Goal: Task Accomplishment & Management: Check status

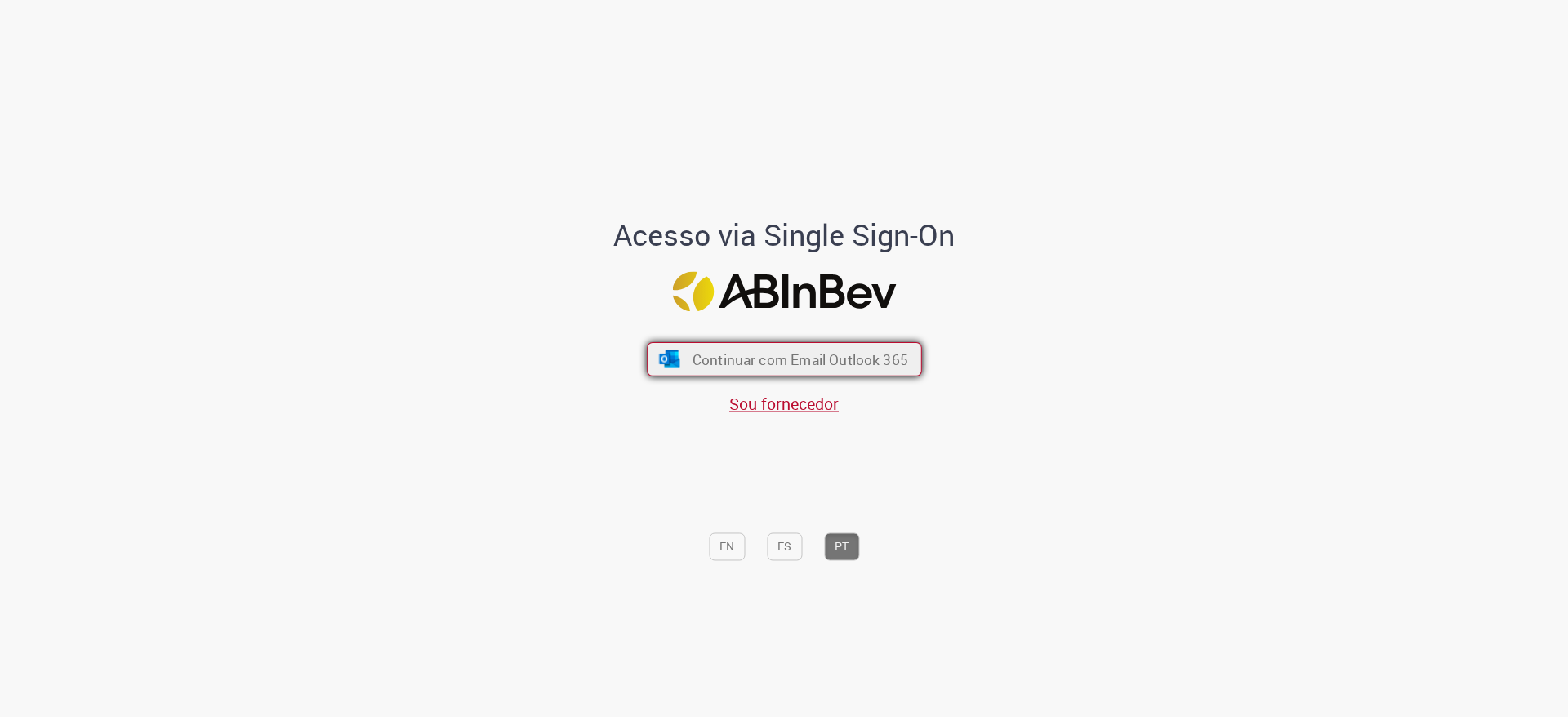
click at [767, 361] on span "Continuar com Email Outlook 365" at bounding box center [800, 359] width 216 height 19
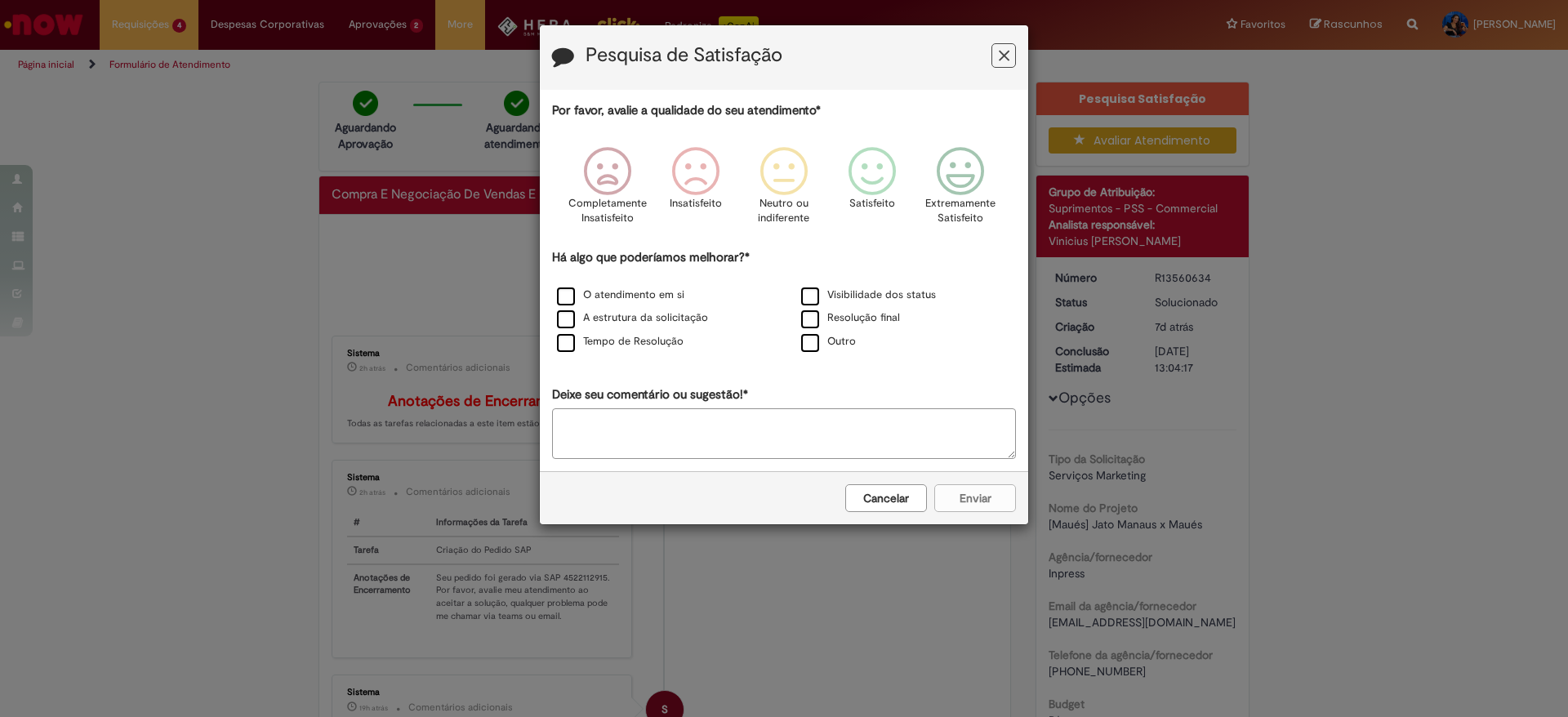
click at [1022, 44] on div "Pesquisa de Satisfação" at bounding box center [784, 57] width 489 height 64
click at [1007, 56] on icon "Feedback" at bounding box center [1003, 56] width 10 height 17
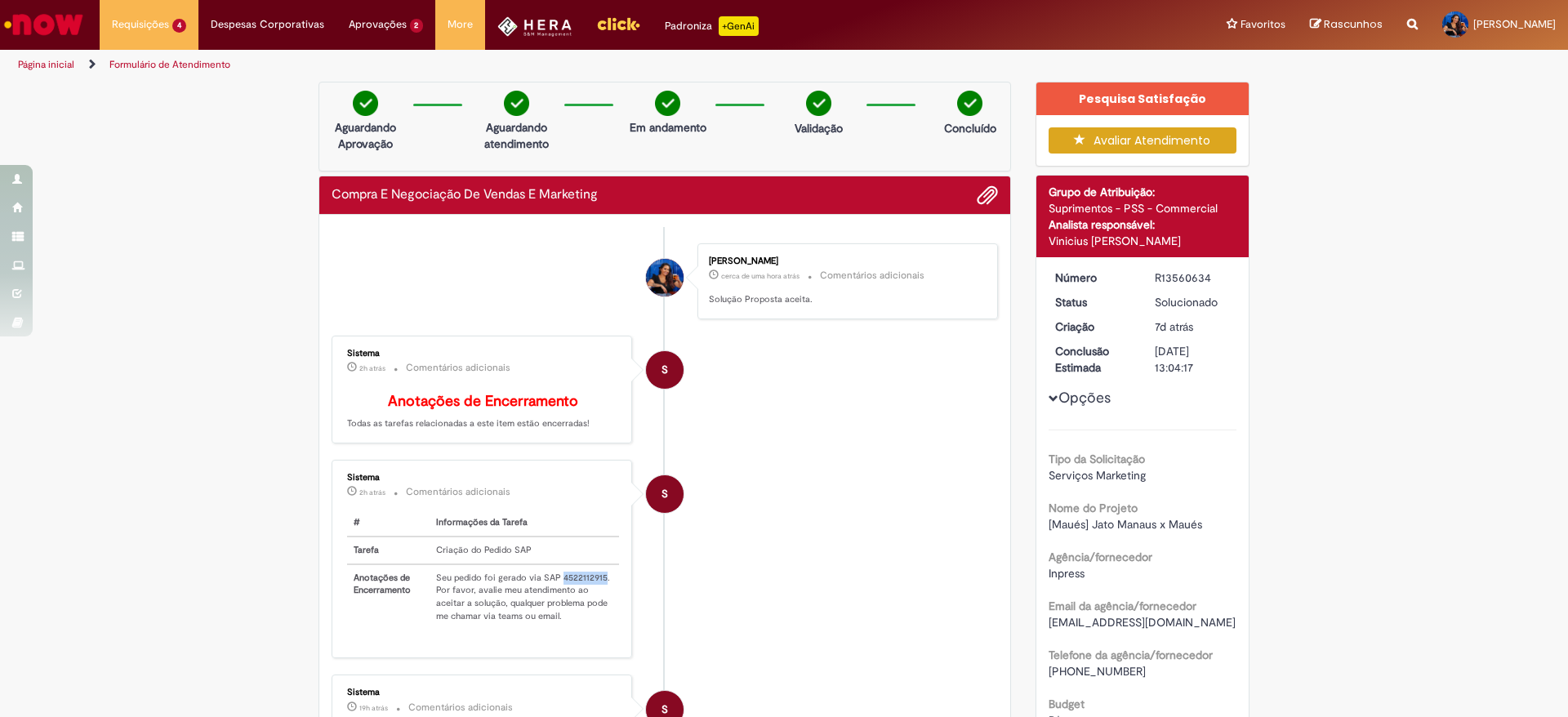
drag, startPoint x: 551, startPoint y: 601, endPoint x: 592, endPoint y: 603, distance: 41.0
click at [592, 603] on td "Seu pedido foi gerado via SAP 4522112915. Por favor, avalie meu atendimento ao …" at bounding box center [523, 596] width 189 height 65
copy td "4522112915"
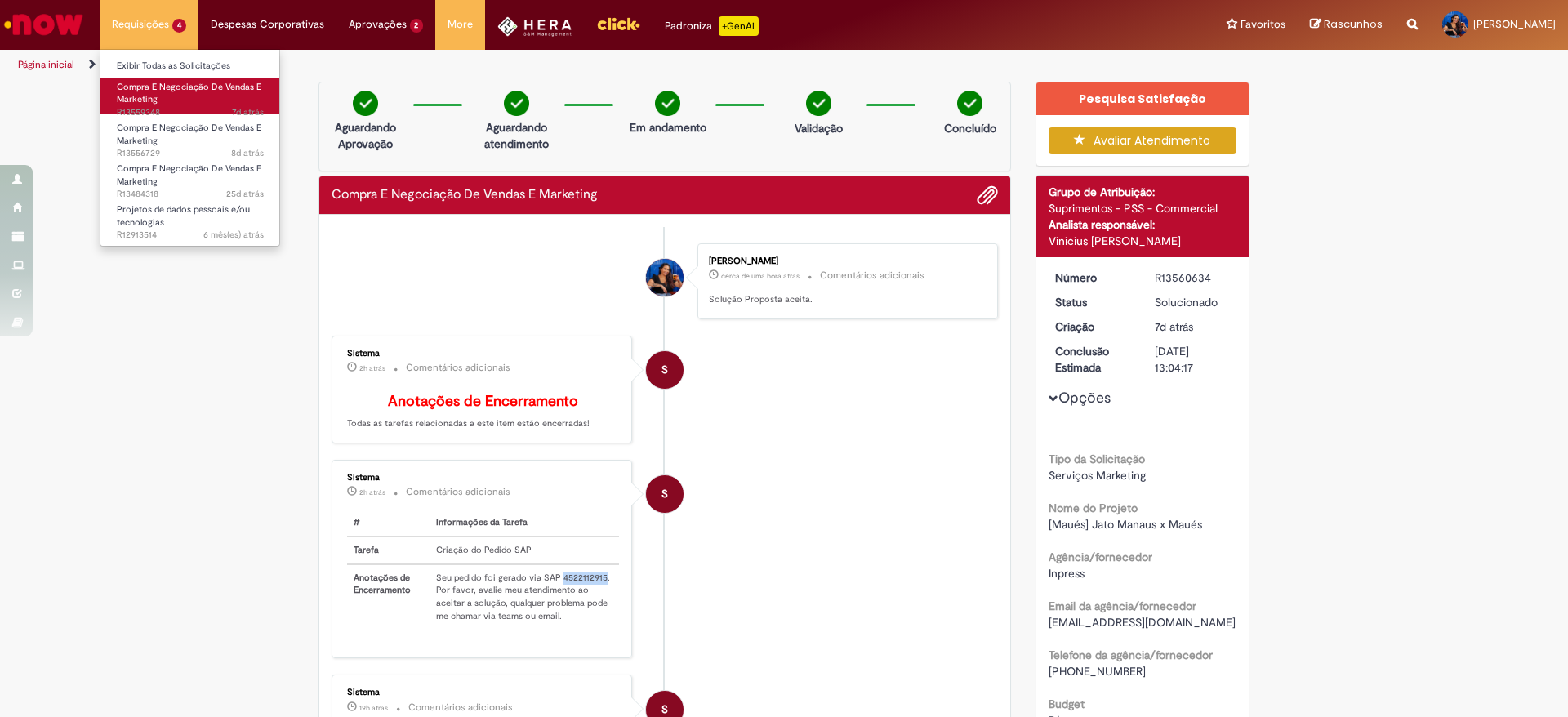
click at [188, 100] on link "Compra E Negociação De Vendas E Marketing 7d atrás 7 dias atrás R13559348" at bounding box center [189, 96] width 179 height 35
click at [183, 92] on span "Compra E Negociação De Vendas E Marketing" at bounding box center [189, 93] width 145 height 25
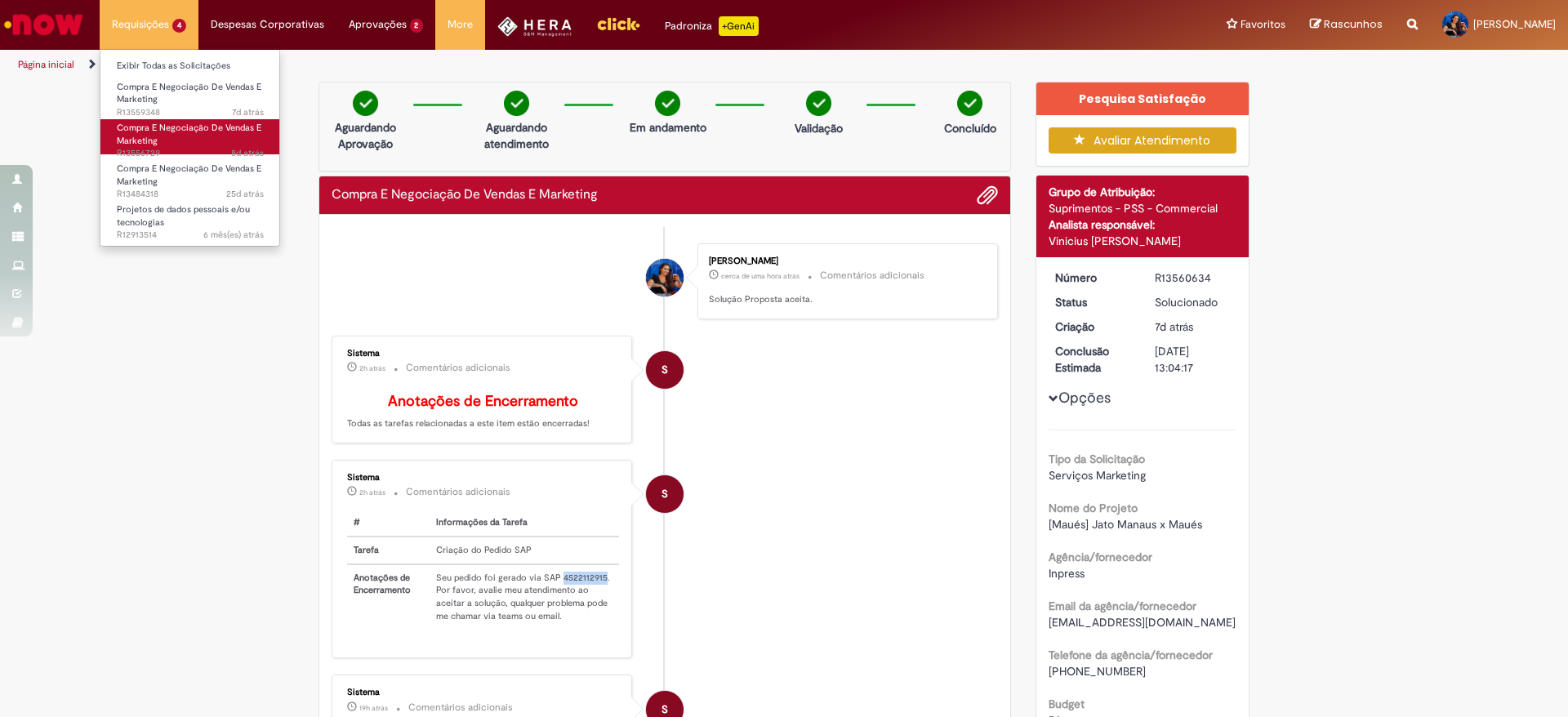
click at [165, 125] on span "Compra E Negociação De Vendas E Marketing" at bounding box center [189, 134] width 145 height 25
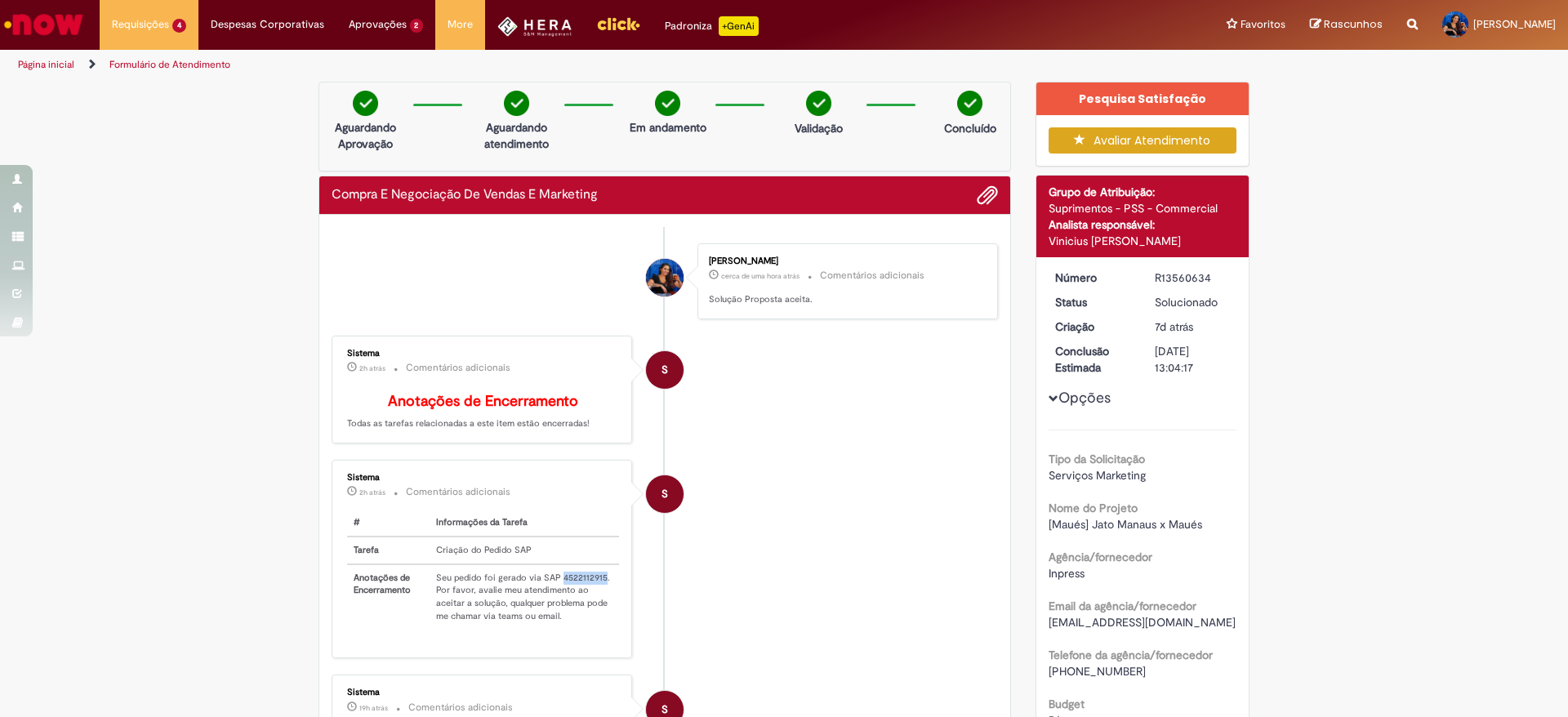
click at [11, 20] on img "Ir para a Homepage" at bounding box center [44, 24] width 85 height 33
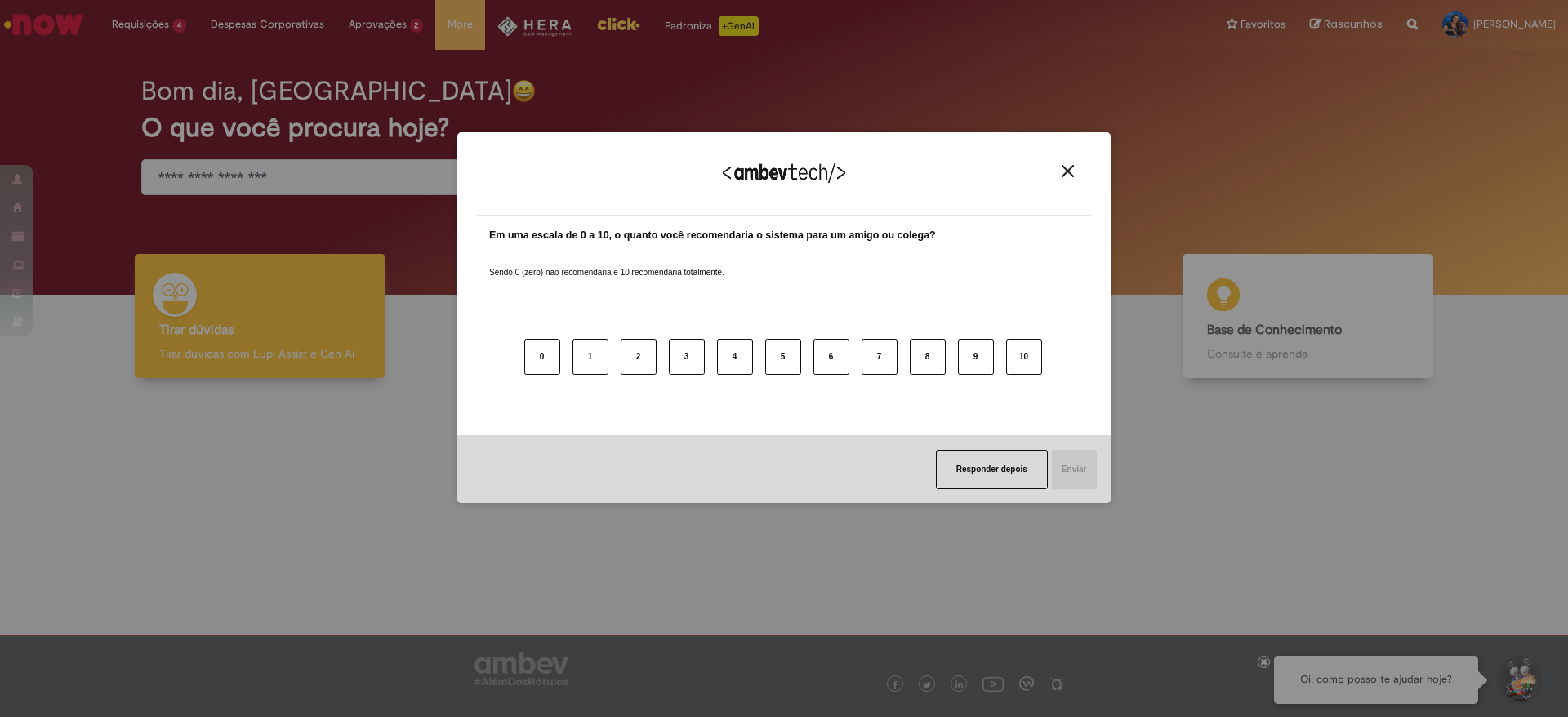
click at [1071, 169] on img "Close" at bounding box center [1067, 171] width 12 height 12
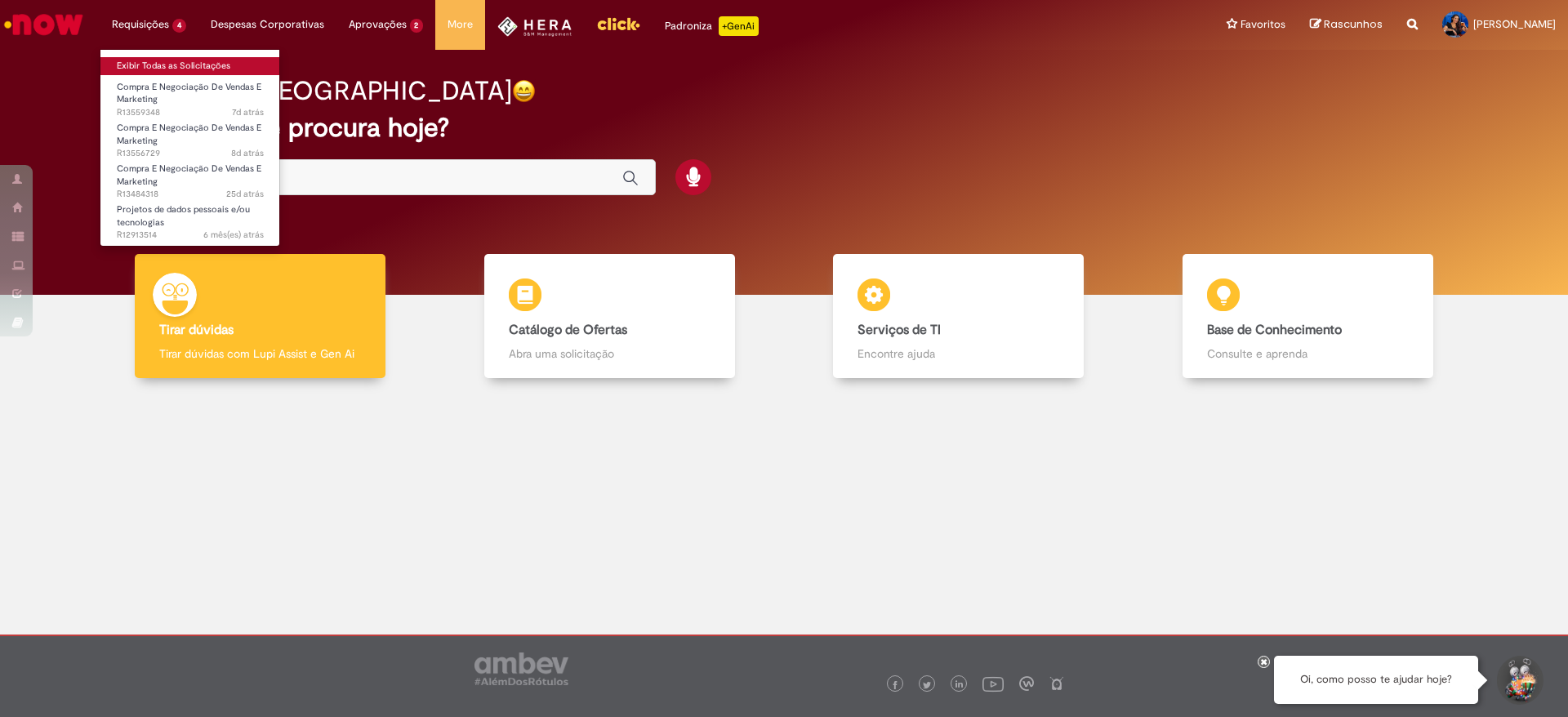
click at [168, 66] on link "Exibir Todas as Solicitações" at bounding box center [189, 66] width 179 height 18
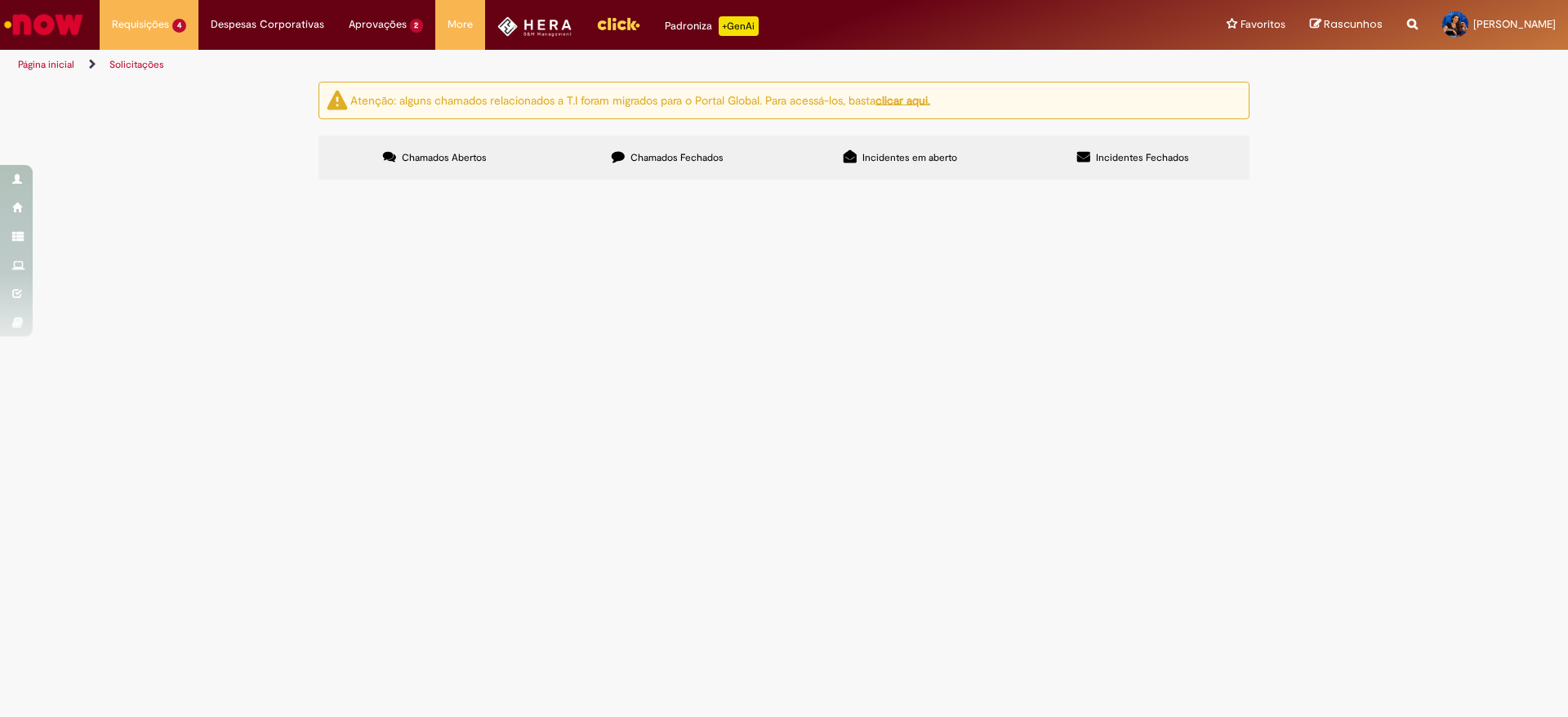
click at [0, 0] on span "Oii, tudo bem? Precisamos negociar a ida do Brino à [GEOGRAPHIC_DATA]." at bounding box center [0, 0] width 0 height 0
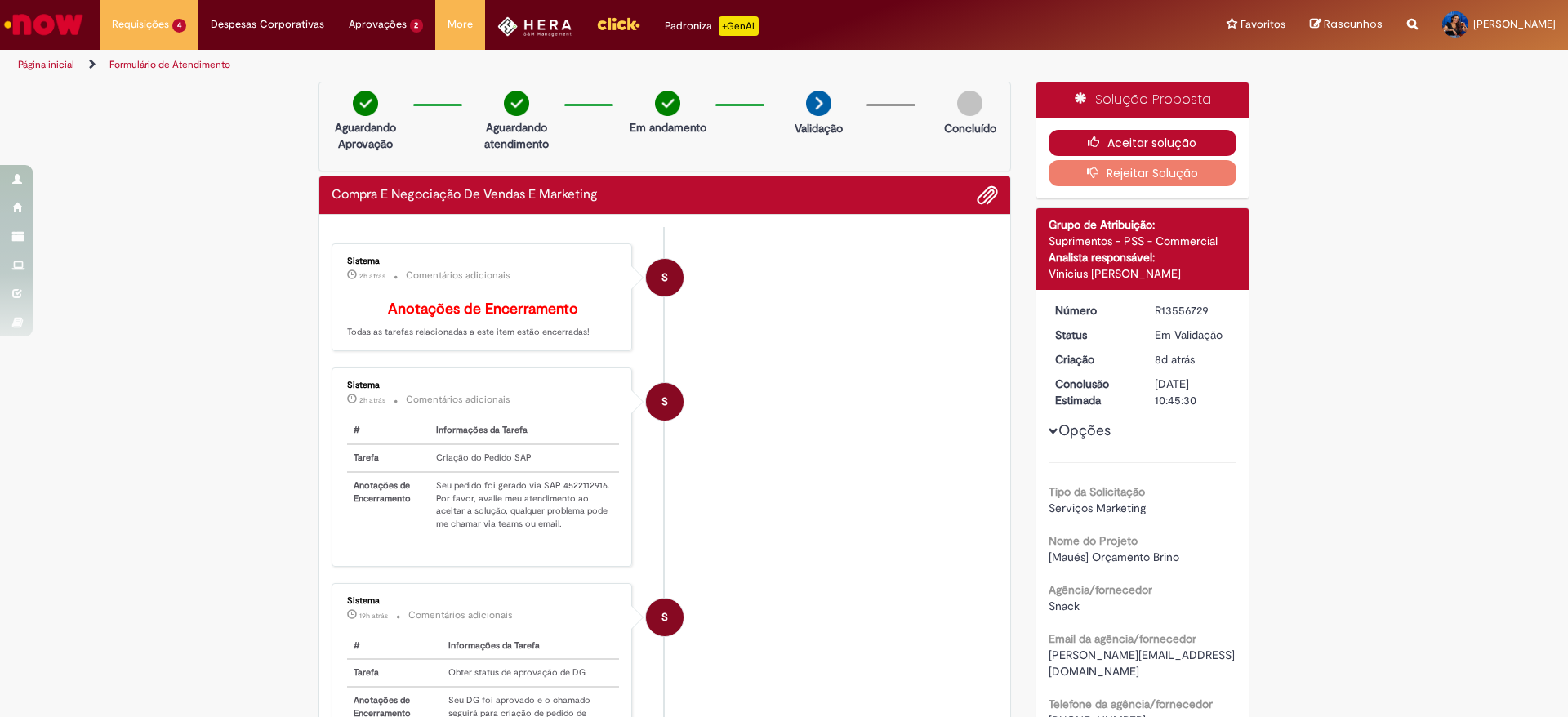
click at [1213, 138] on button "Aceitar solução" at bounding box center [1143, 143] width 189 height 26
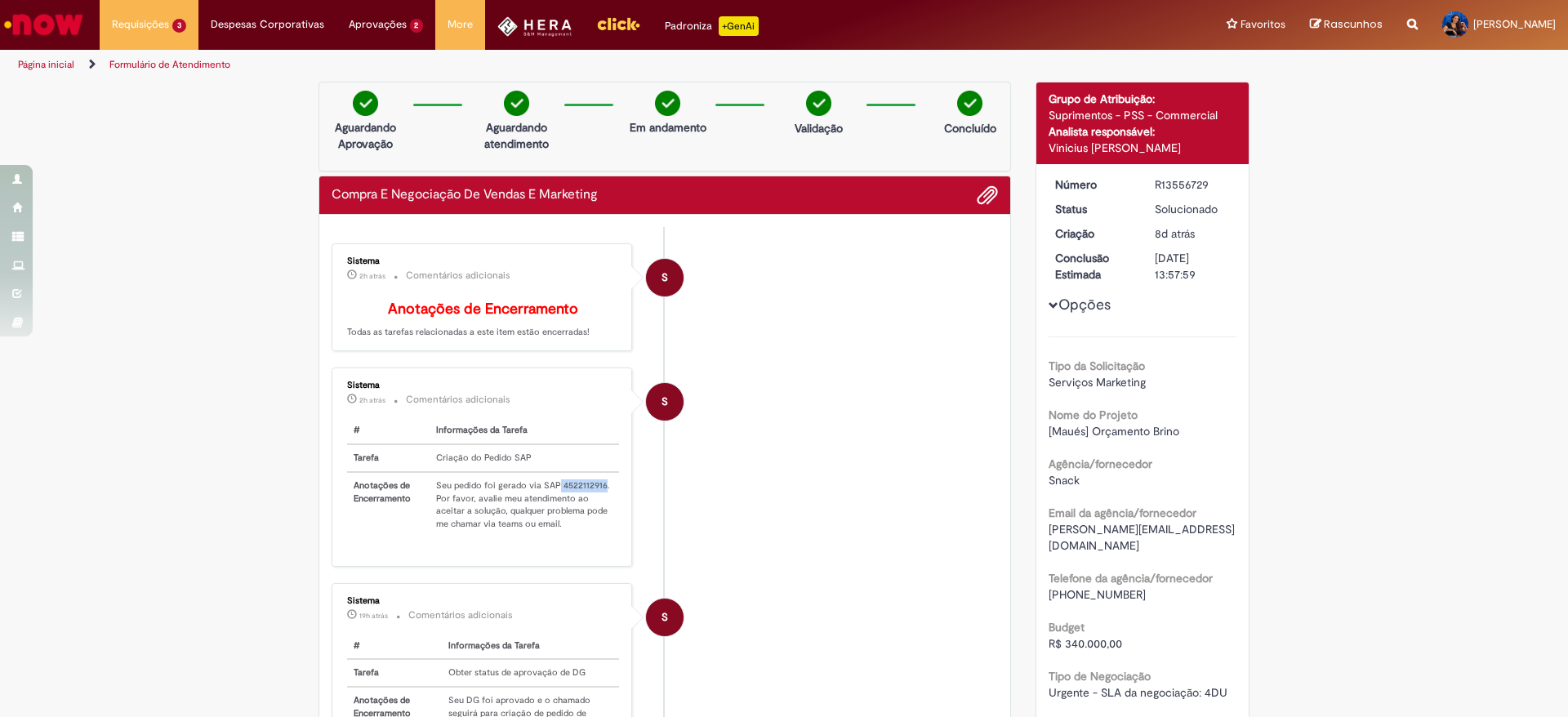
drag, startPoint x: 549, startPoint y: 509, endPoint x: 593, endPoint y: 514, distance: 44.3
click at [593, 514] on td "Seu pedido foi gerado via SAP 4522112916. Por favor, avalie meu atendimento ao …" at bounding box center [523, 504] width 189 height 65
copy td "4522112916"
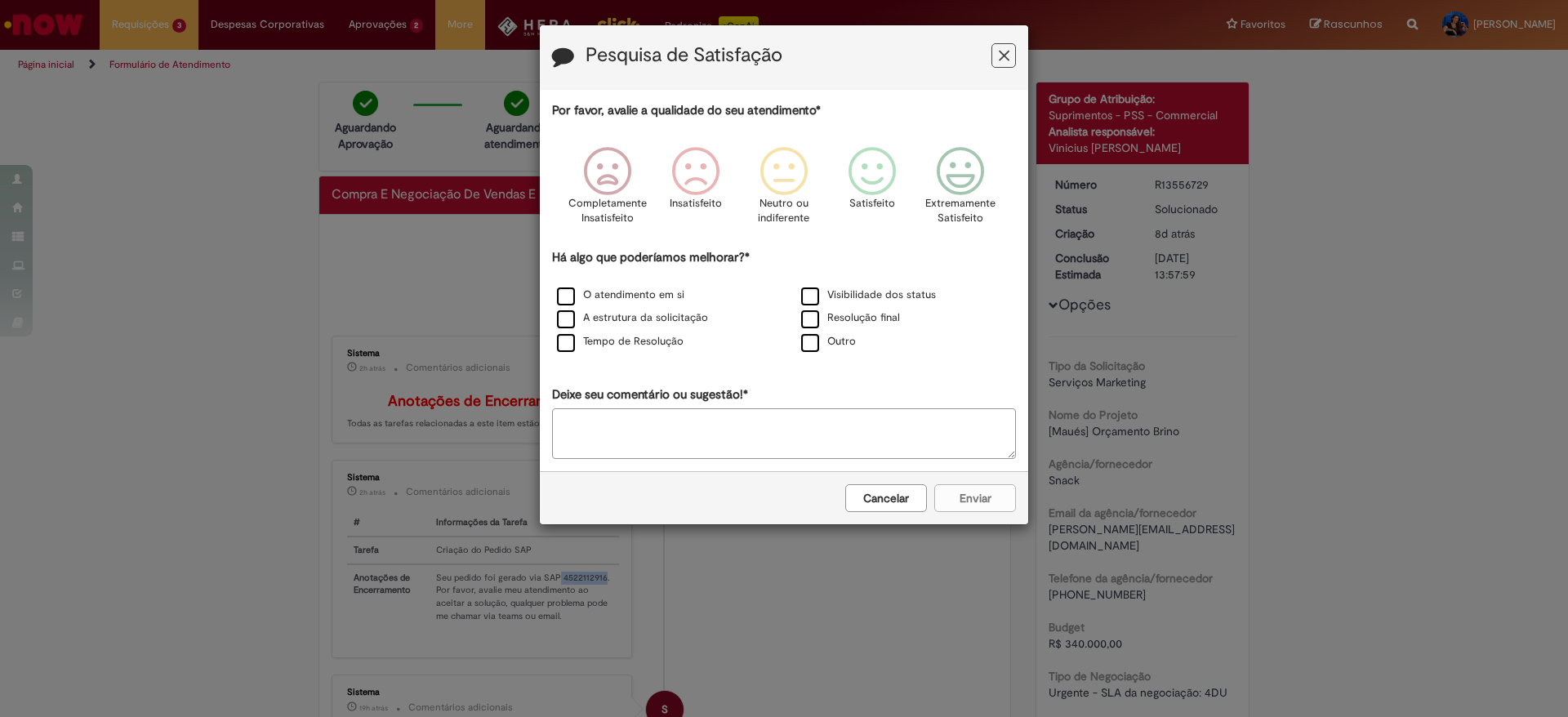
click at [1000, 66] on button "Feedback" at bounding box center [1003, 56] width 24 height 24
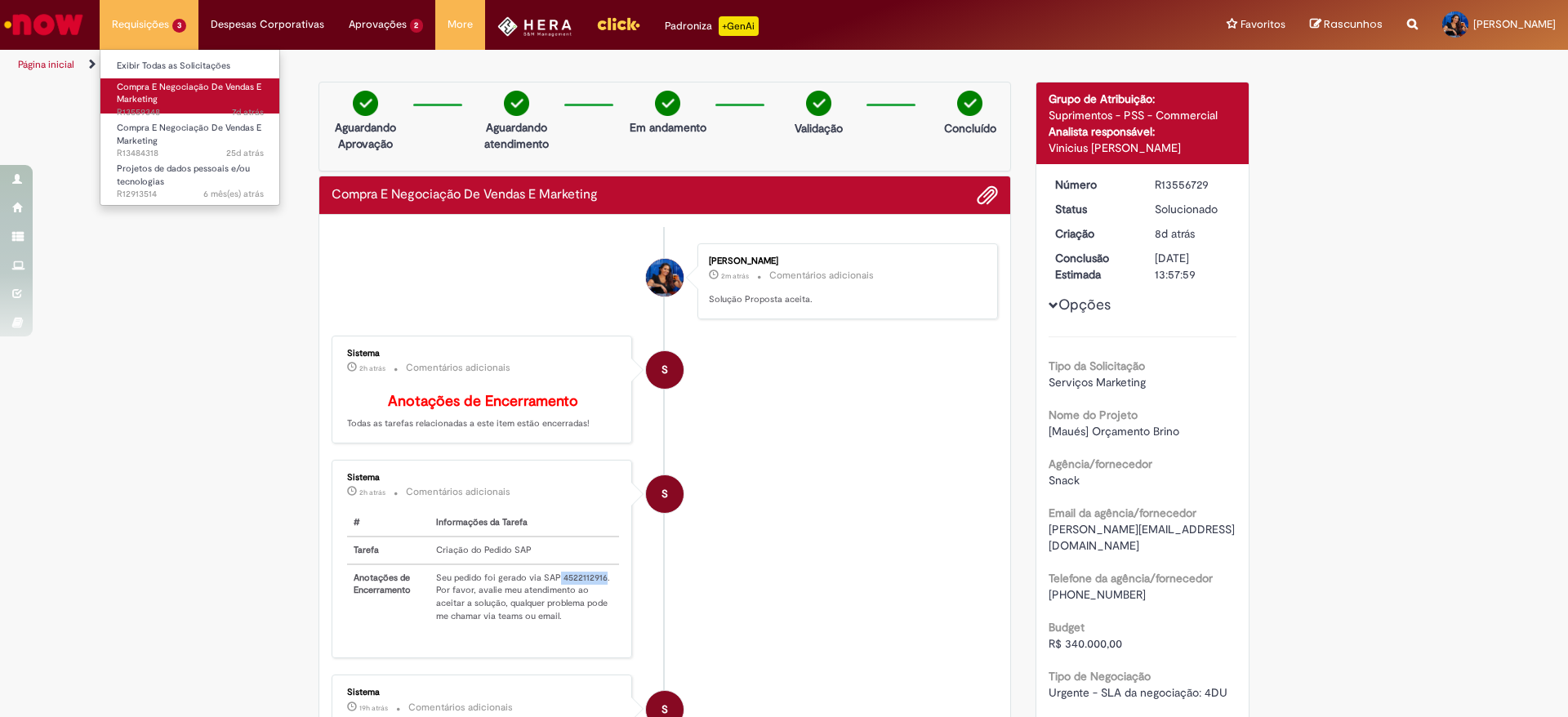
click at [161, 92] on span "Compra E Negociação De Vendas E Marketing" at bounding box center [189, 93] width 145 height 25
